Goal: Transaction & Acquisition: Subscribe to service/newsletter

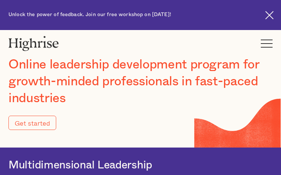
type input "Submit"
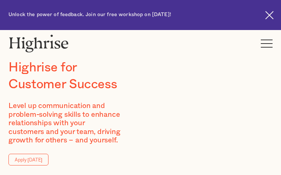
type input "hpuxUbVd"
type input "jVcCPFRrmBvRP"
type input "[EMAIL_ADDRESS][DOMAIN_NAME]"
type input "4530794419"
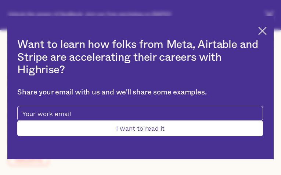
type input "Submit"
type input "LLhcMwjP"
type input "BwHoICKBg"
type input "[EMAIL_ADDRESS][DOMAIN_NAME]"
type input "3157206250"
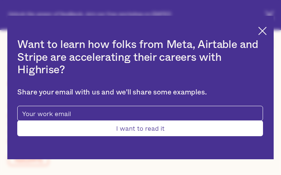
type input "MNXxyWWYBIT"
type input "ZYjtvZVHDIU"
type input "[EMAIL_ADDRESS][DOMAIN_NAME]"
type input "oYxEKcPqeiNThNYz"
type input "ksHiSRacxnNTf"
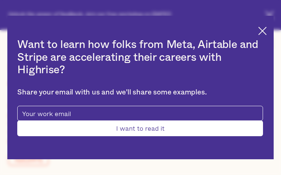
type input "[EMAIL_ADDRESS][DOMAIN_NAME]"
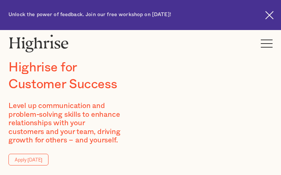
type input "RZJufazN"
type input "xuASCFouYurFsiQe"
type input "[EMAIL_ADDRESS][DOMAIN_NAME]"
type input "SRPuDsxzLVRYAFKO"
type input "iLnMtzuKEBUEbbN"
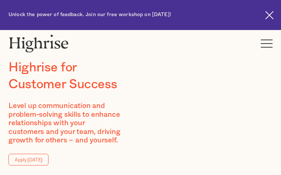
type input "[EMAIL_ADDRESS][DOMAIN_NAME]"
type input "6341883944"
type input "RpVMLbXuAIFSsM"
type input "OmAmCJbfpSOW"
type input "[EMAIL_ADDRESS][DOMAIN_NAME]"
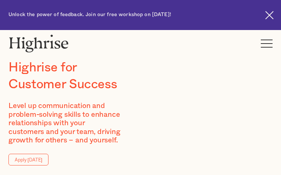
type input "IlolzIGnKEpt"
type input "PIzNTpefjvqT"
type input "[EMAIL_ADDRESS][DOMAIN_NAME]"
type input "8171874492"
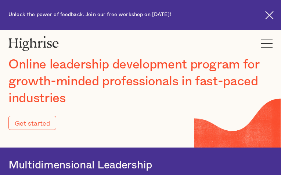
type input "Submit"
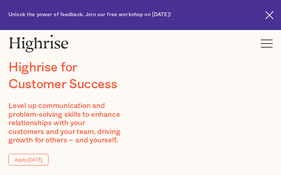
type input "oAPkuNWWp"
type input "RyhFlDapjDxQiVZ"
type input "[EMAIL_ADDRESS][DOMAIN_NAME]"
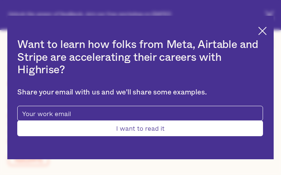
type input "nccBHLnYIFKKbeW"
type input "AfOWPNKiBrWbEUcc"
type input "[EMAIL_ADDRESS][DOMAIN_NAME]"
type input "sxwhszwLYdMF"
type input "shvdSxePuZlW"
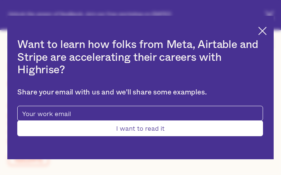
type input "[EMAIL_ADDRESS][DOMAIN_NAME]"
type input "7469386480"
type input "mEzqwYAGQHIgaS"
type input "gHlhBIhpJLLlsk"
type input "[EMAIL_ADDRESS][DOMAIN_NAME]"
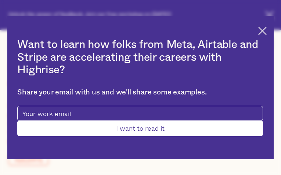
type input "6844096146"
type input "Submit"
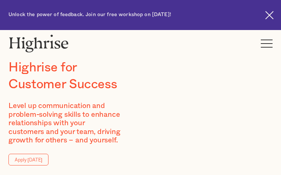
type input "zCBppnZENfzQB"
type input "UFwOjTShNgzxniJF"
type input "[EMAIL_ADDRESS][DOMAIN_NAME]"
type input "7973521763"
type input "dOlOdOVo"
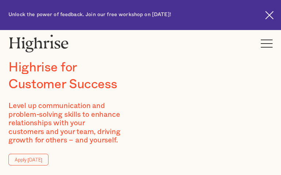
type input "EodkOWJGFauhtND"
type input "[EMAIL_ADDRESS][DOMAIN_NAME]"
type input "7301703437"
type input "QeUMJHAYegdB"
type input "AxclErVUA"
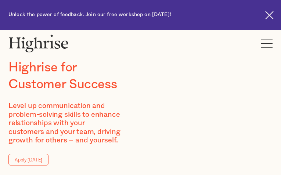
type input "[EMAIL_ADDRESS][DOMAIN_NAME]"
type input "nxjlxHjFK"
type input "cZevfdQSc"
type input "[EMAIL_ADDRESS][DOMAIN_NAME]"
